Goal: Navigation & Orientation: Find specific page/section

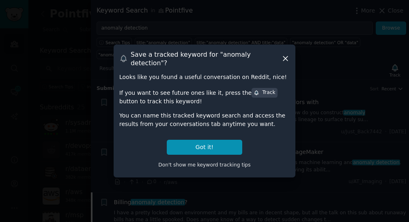
click at [285, 61] on icon at bounding box center [285, 58] width 9 height 9
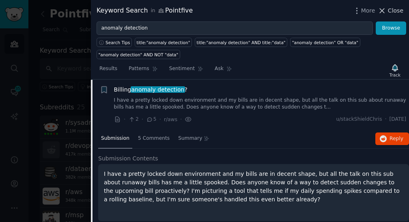
click at [385, 14] on icon at bounding box center [381, 10] width 9 height 9
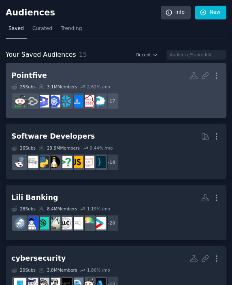
click at [51, 74] on h2 "Pointfive Custom Audience More" at bounding box center [116, 76] width 210 height 14
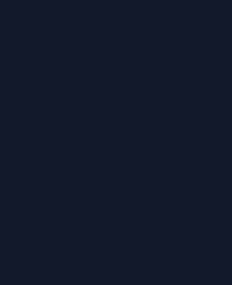
click at [51, 74] on div at bounding box center [116, 142] width 232 height 285
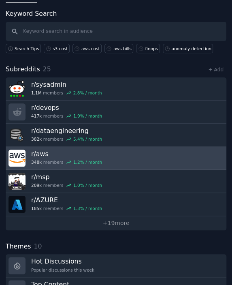
scroll to position [60, 0]
